Goal: Check status: Check status

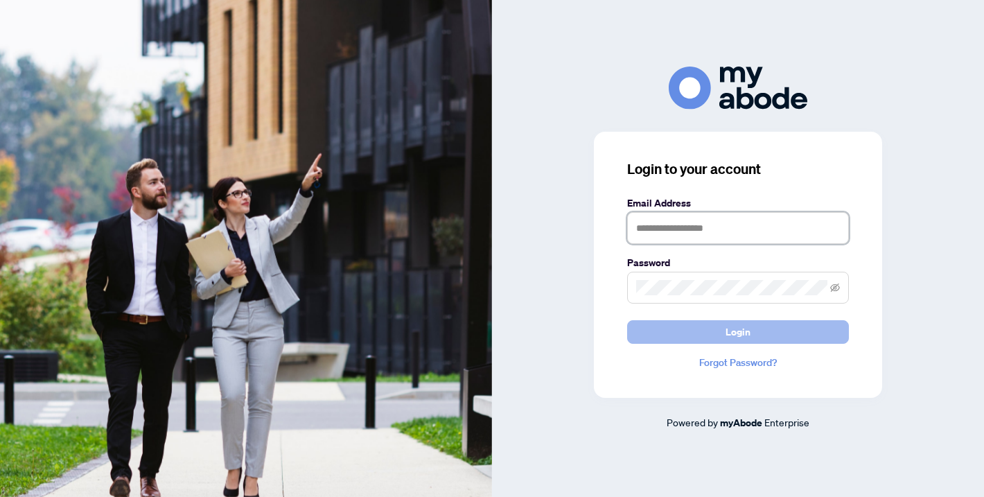
type input "**********"
click at [757, 332] on button "Login" at bounding box center [738, 332] width 222 height 24
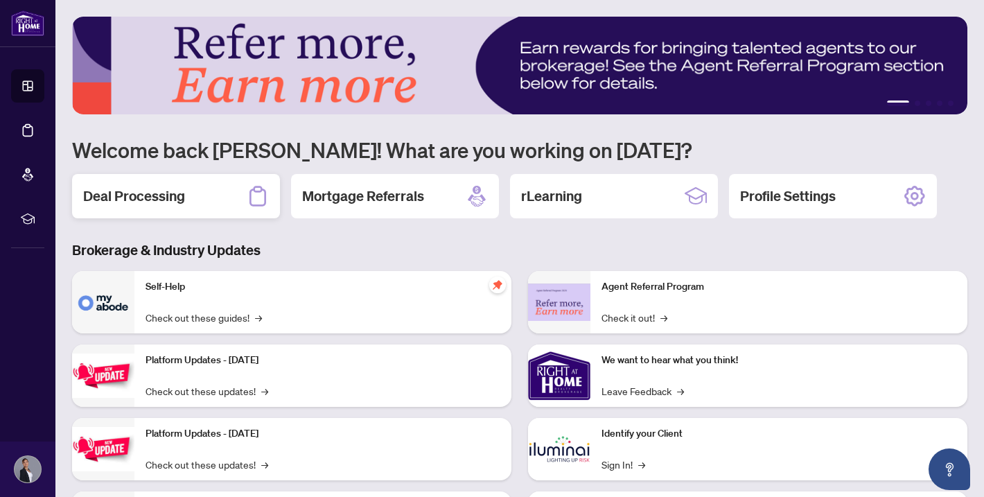
click at [139, 190] on h2 "Deal Processing" at bounding box center [134, 195] width 102 height 19
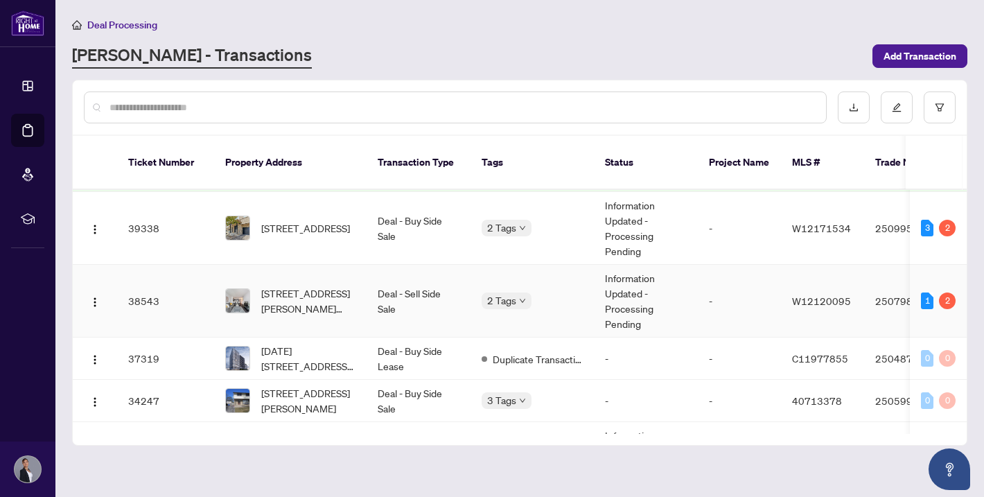
scroll to position [114, 0]
click at [942, 291] on div "2" at bounding box center [947, 299] width 17 height 17
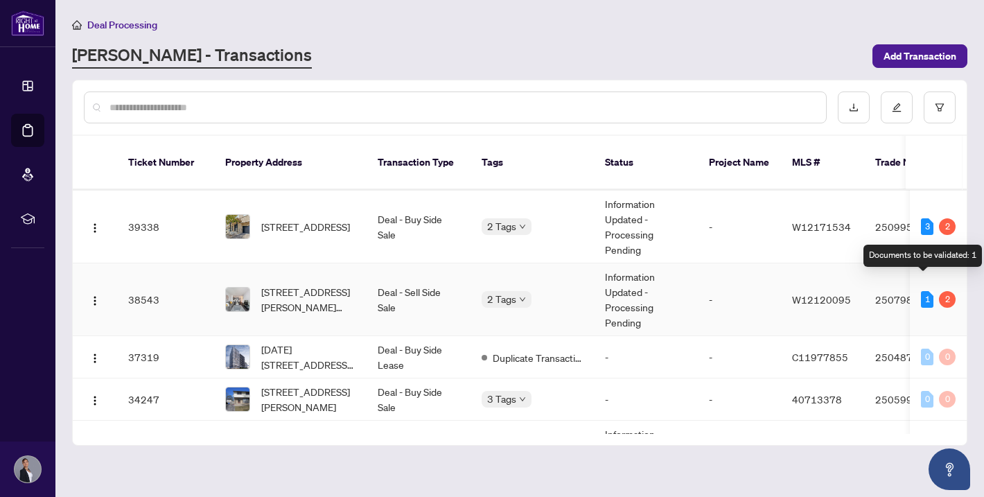
click at [922, 291] on div "1" at bounding box center [927, 299] width 12 height 17
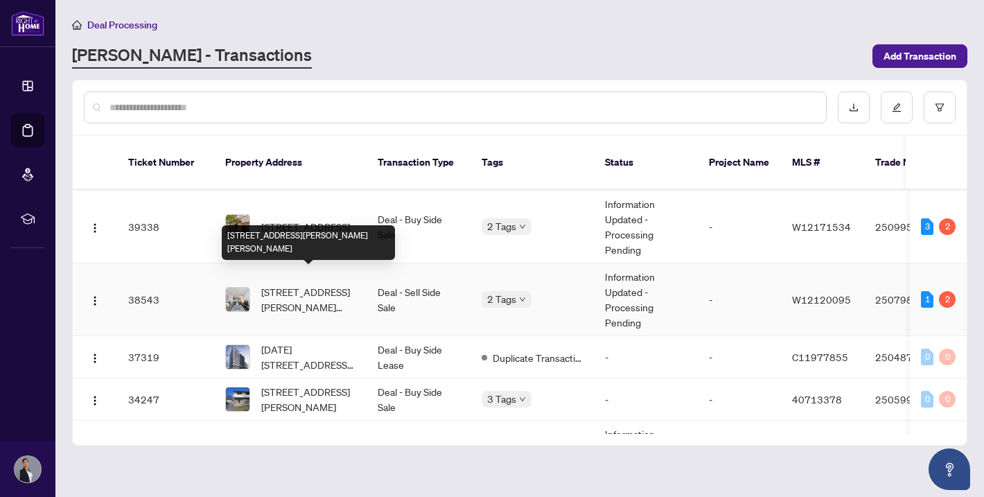
click at [332, 288] on span "[STREET_ADDRESS][PERSON_NAME][PERSON_NAME]" at bounding box center [308, 299] width 94 height 30
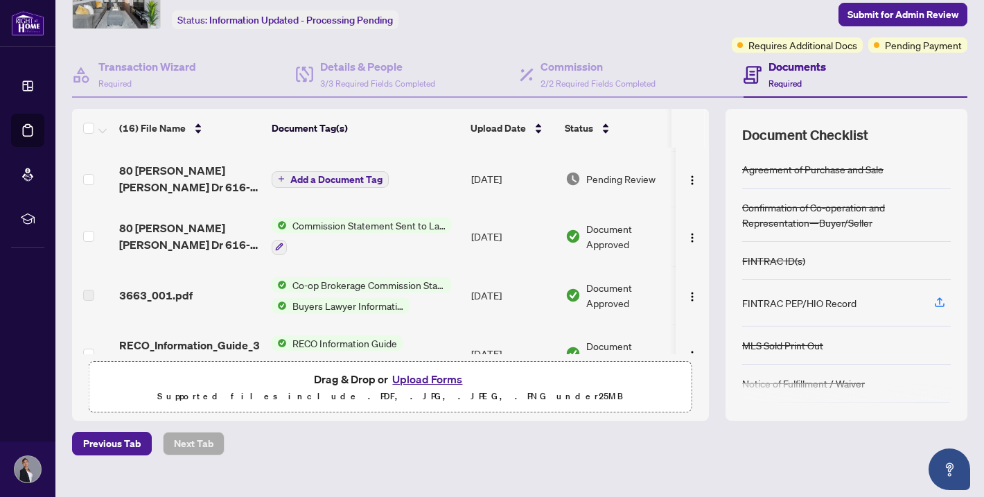
scroll to position [53, 0]
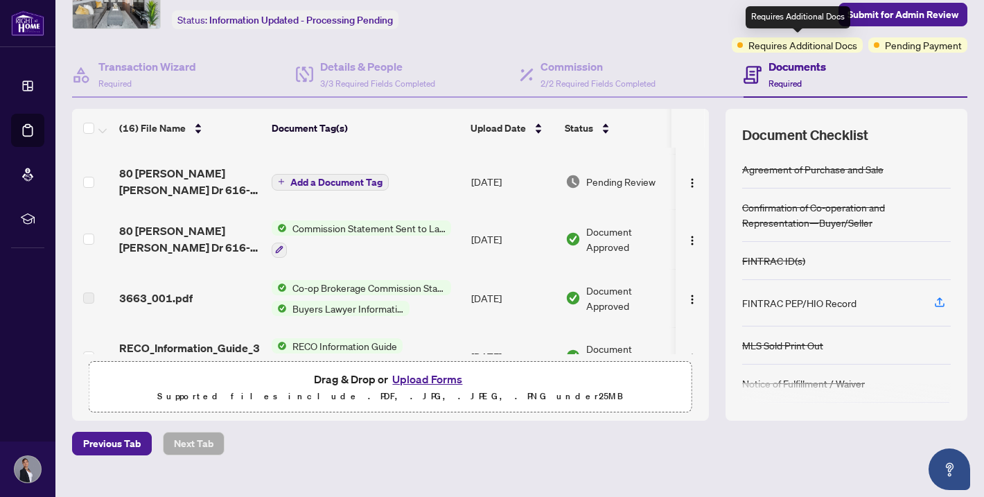
click at [798, 42] on span "Requires Additional Docs" at bounding box center [802, 44] width 109 height 15
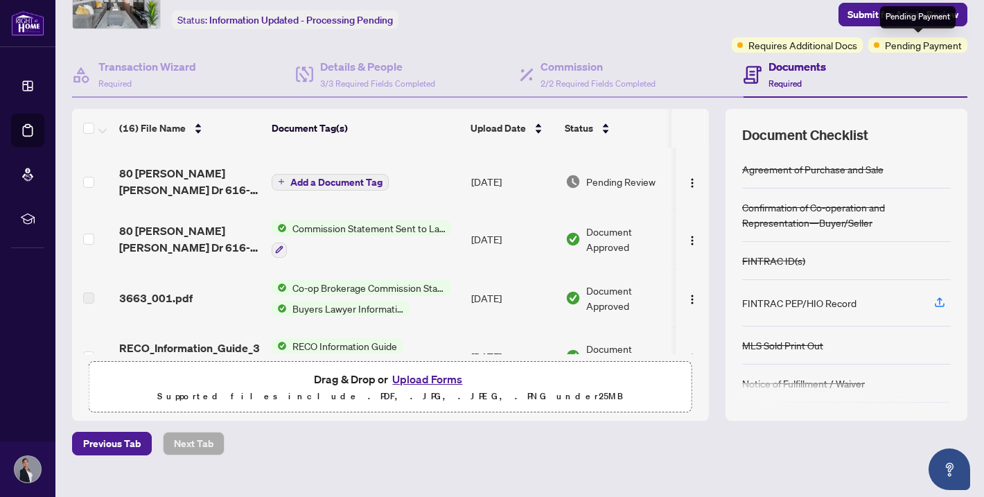
click at [942, 46] on span "Pending Payment" at bounding box center [923, 44] width 77 height 15
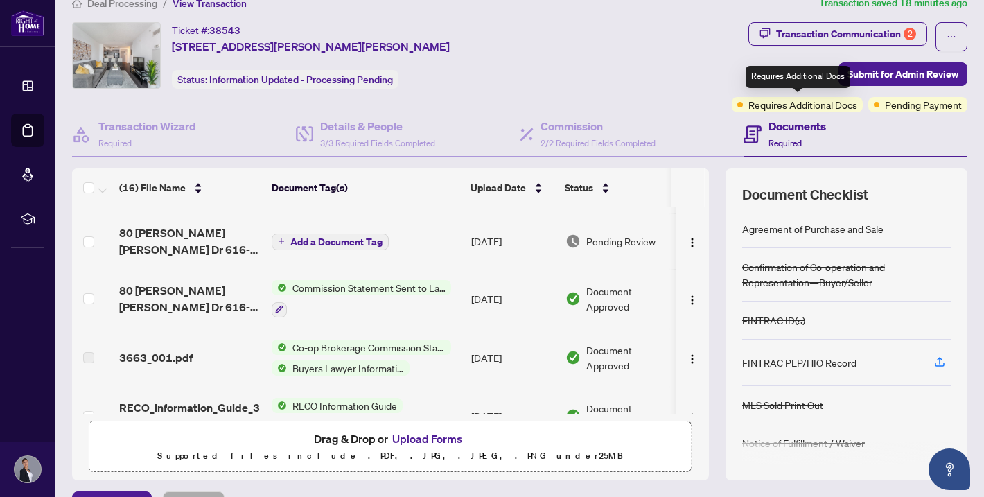
click at [797, 109] on span "Requires Additional Docs" at bounding box center [802, 104] width 109 height 15
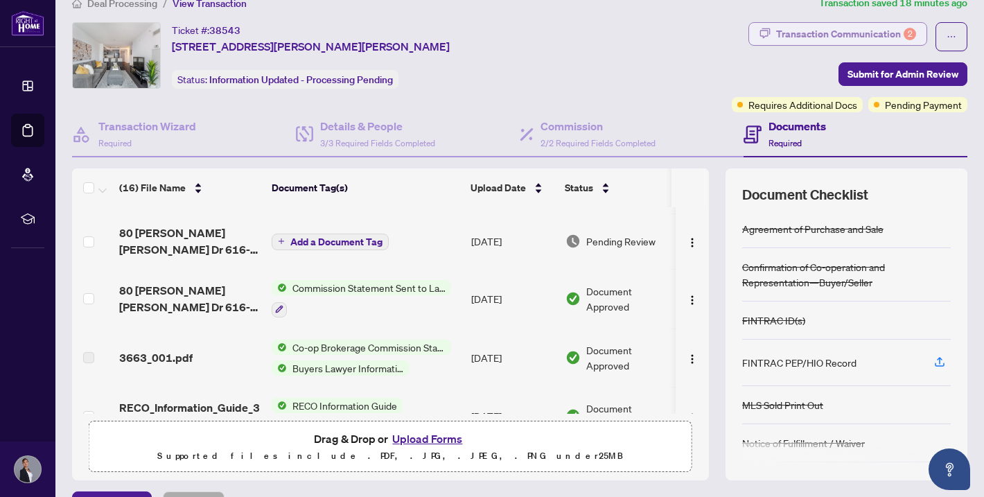
click at [864, 36] on div "Transaction Communication 2" at bounding box center [846, 34] width 140 height 22
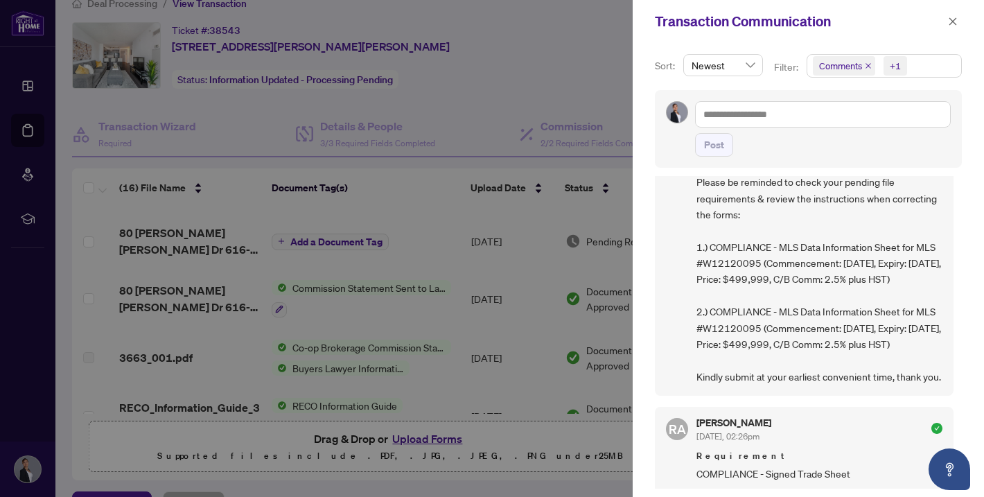
scroll to position [87, 0]
click at [210, 146] on div at bounding box center [492, 248] width 984 height 497
click at [268, 136] on div at bounding box center [492, 248] width 984 height 497
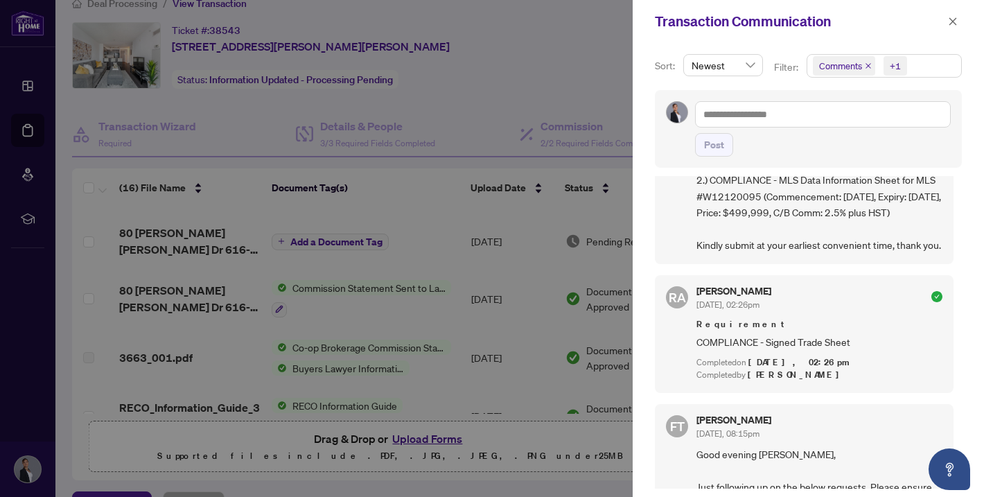
scroll to position [216, 0]
click at [954, 19] on icon "close" at bounding box center [953, 22] width 10 height 10
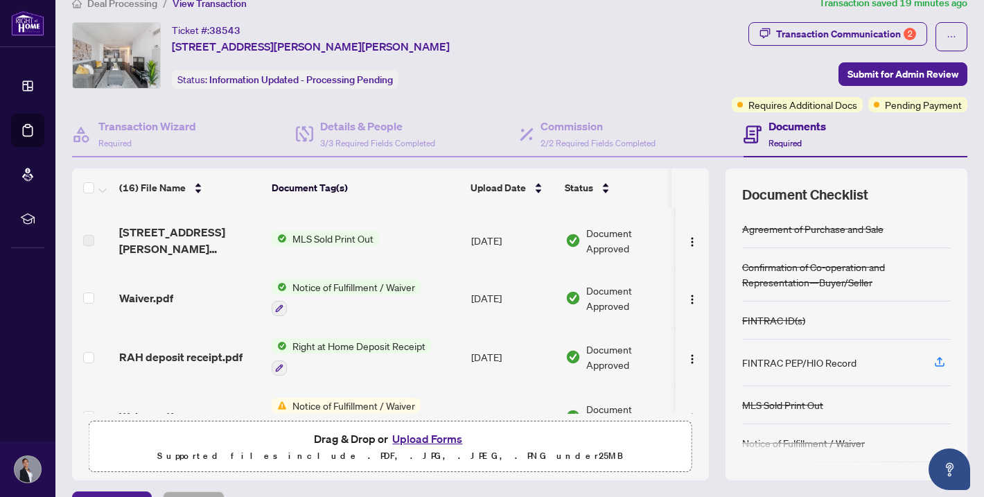
scroll to position [509, 0]
